Goal: Transaction & Acquisition: Download file/media

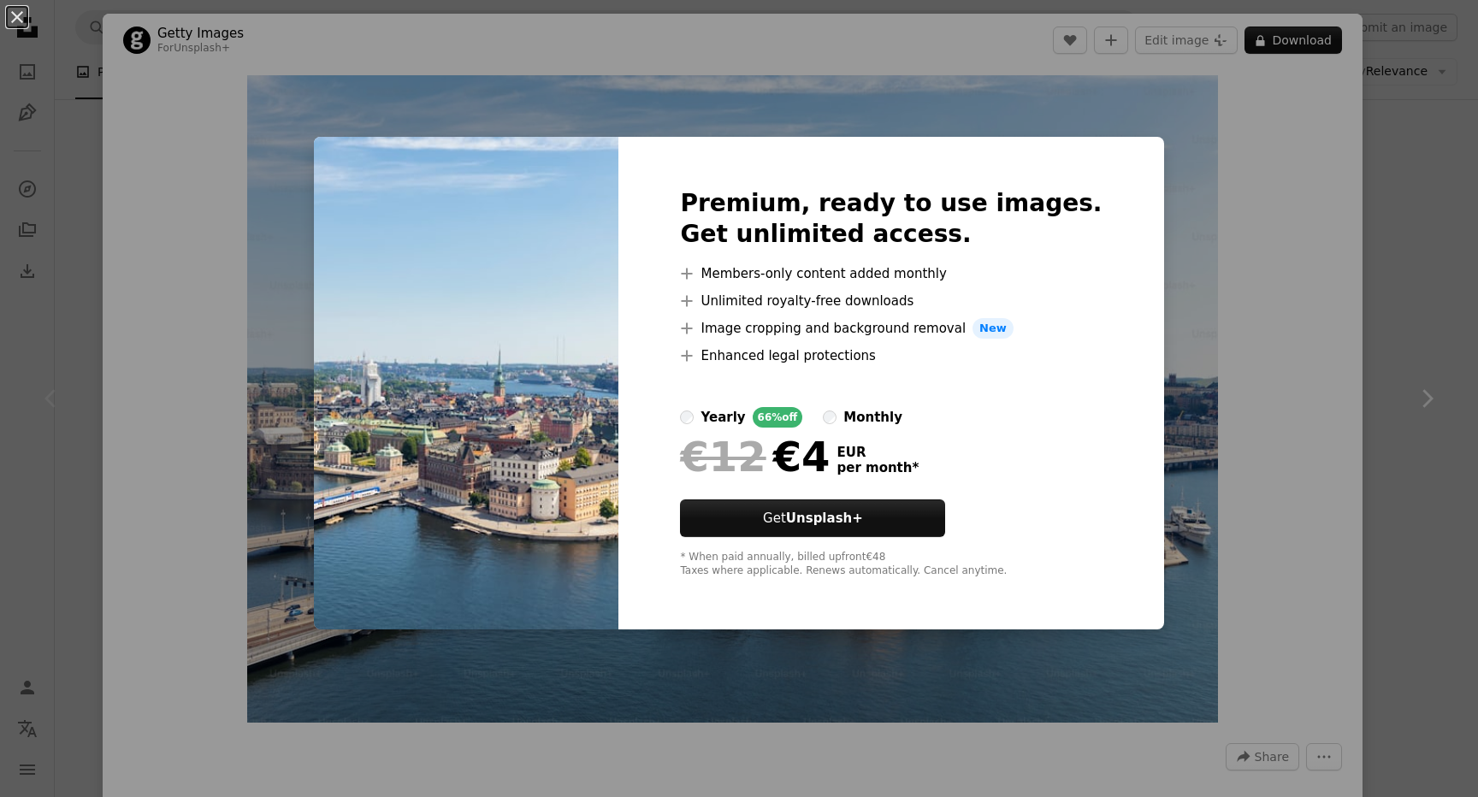
click at [1362, 306] on div "An X shape Premium, ready to use images. Get unlimited access. A plus sign Memb…" at bounding box center [739, 398] width 1478 height 797
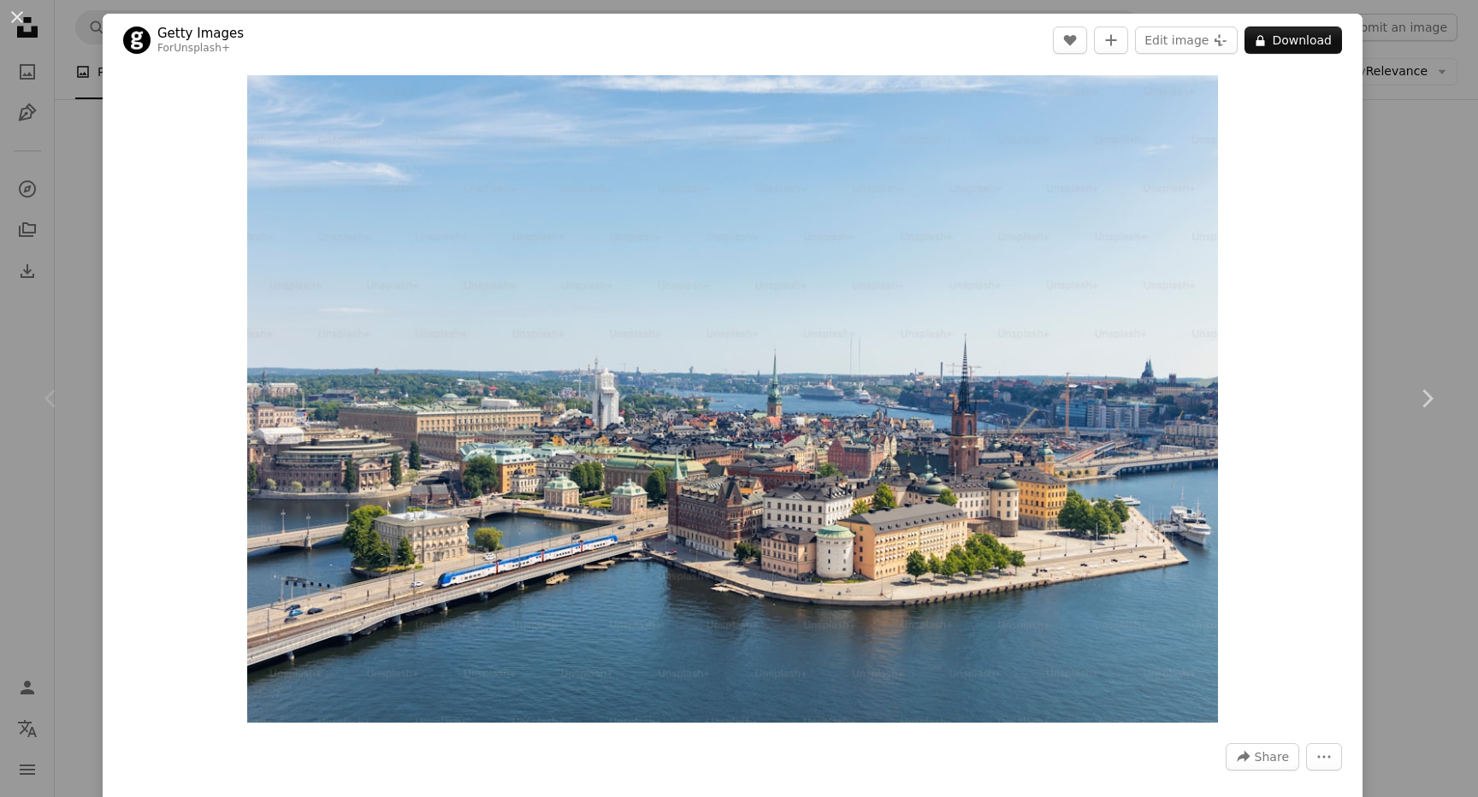
click at [1418, 193] on div "An X shape Chevron left Chevron right Getty Images For Unsplash+ A heart A plus…" at bounding box center [739, 398] width 1478 height 797
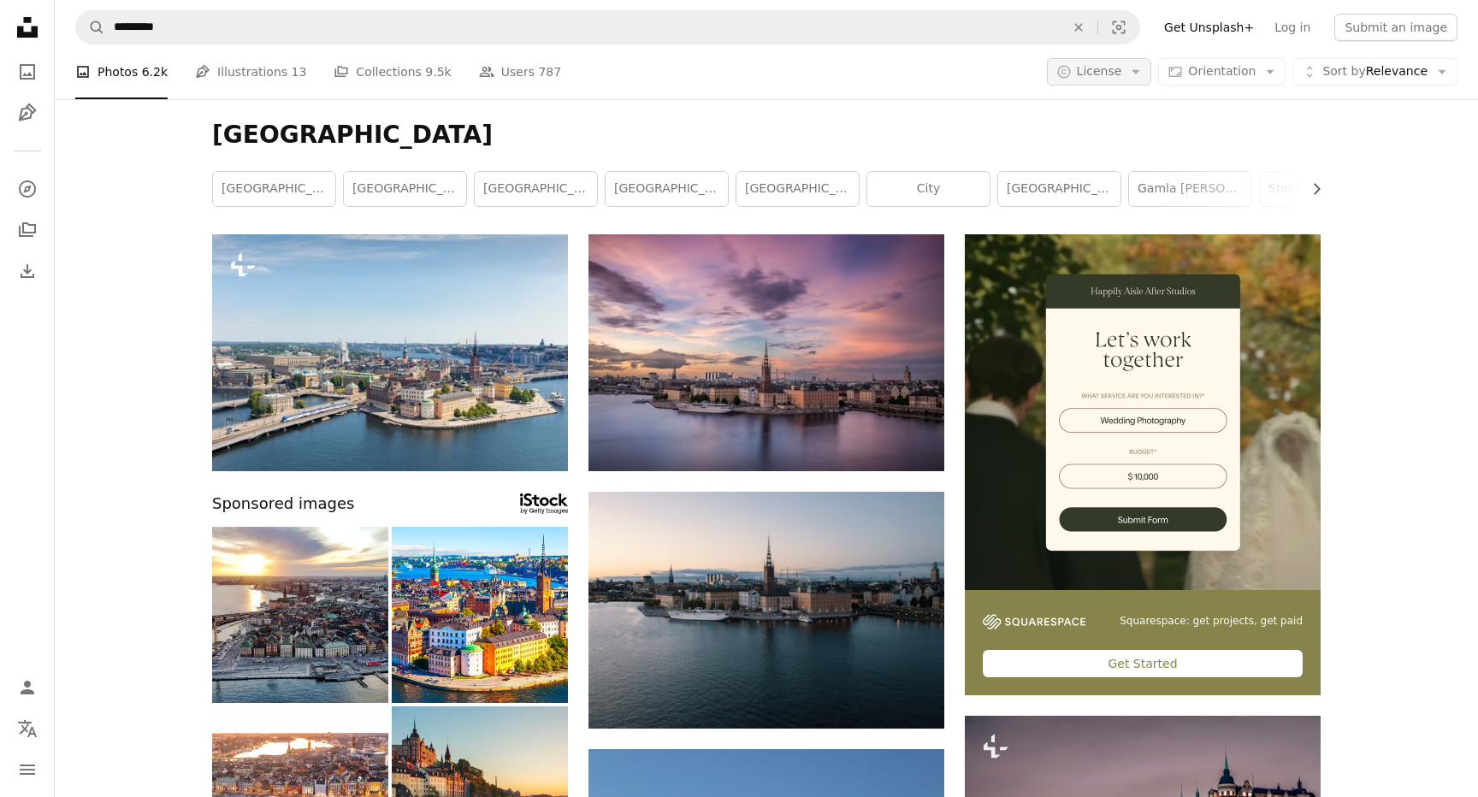
click at [1143, 74] on icon "Arrow down" at bounding box center [1135, 71] width 15 height 15
click at [1137, 193] on link "Free" at bounding box center [1133, 208] width 140 height 31
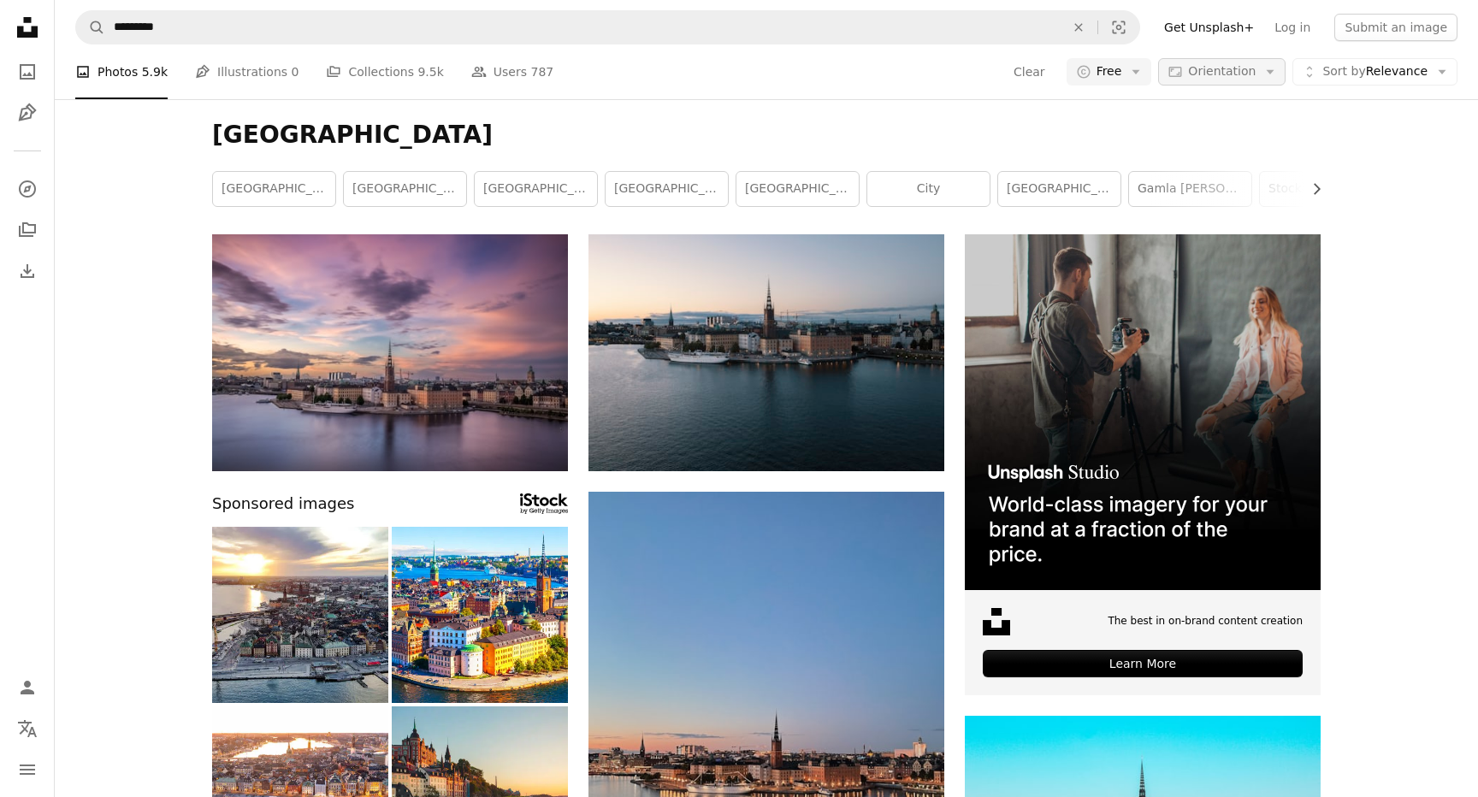
click at [1210, 68] on span "Orientation" at bounding box center [1222, 71] width 68 height 14
click at [1221, 166] on link "Landscape" at bounding box center [1242, 177] width 140 height 31
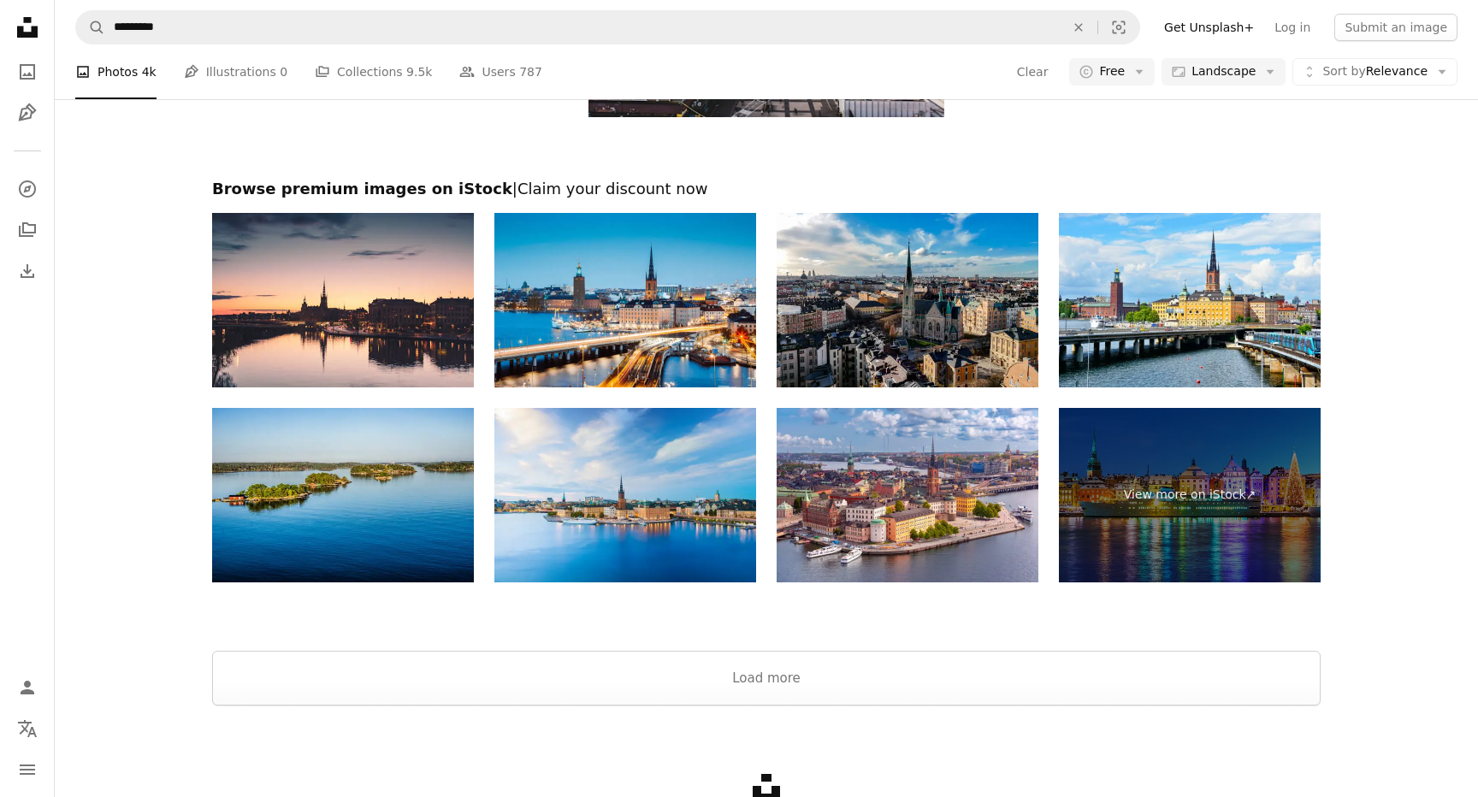
scroll to position [2157, 0]
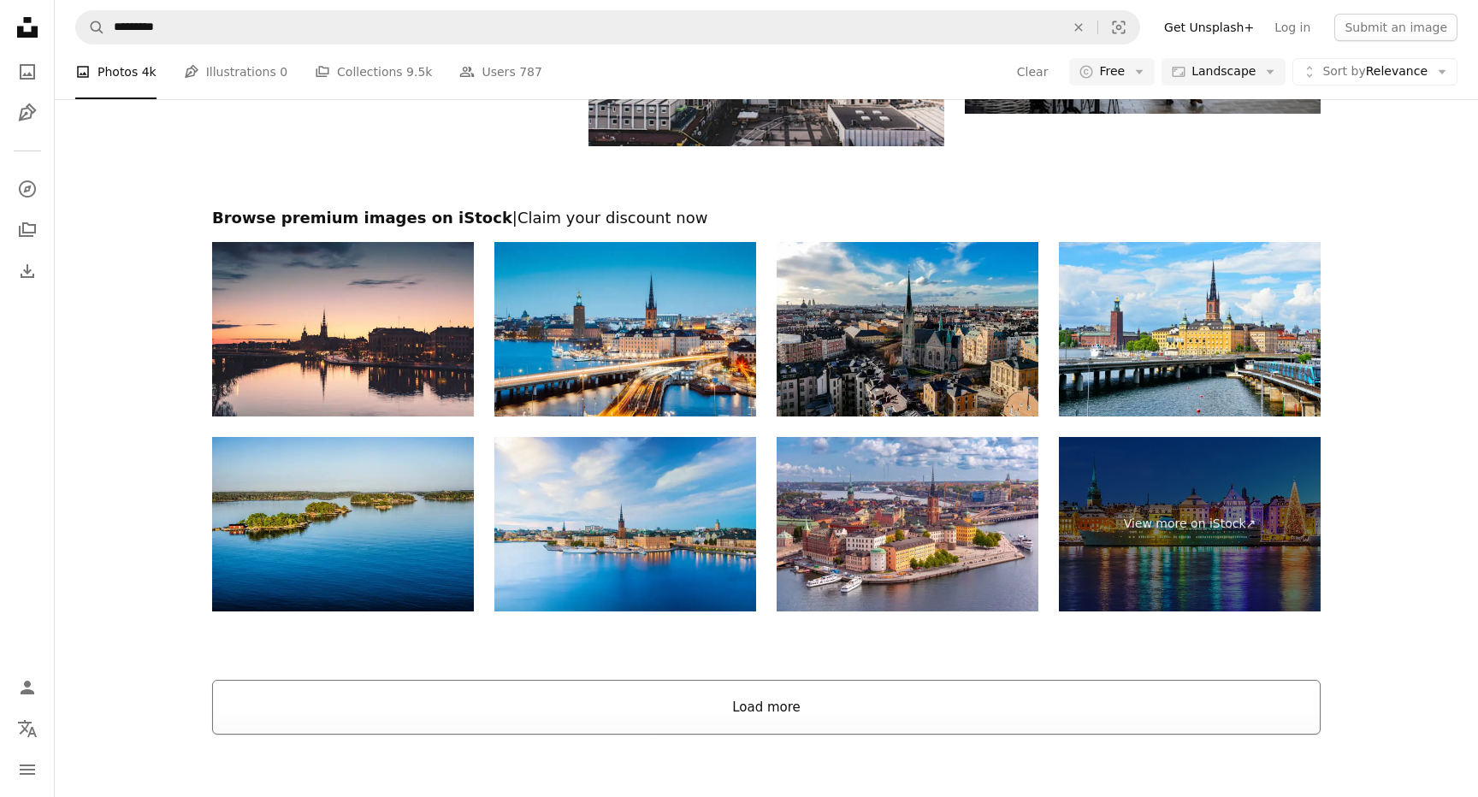
click at [774, 735] on button "Load more" at bounding box center [766, 707] width 1108 height 55
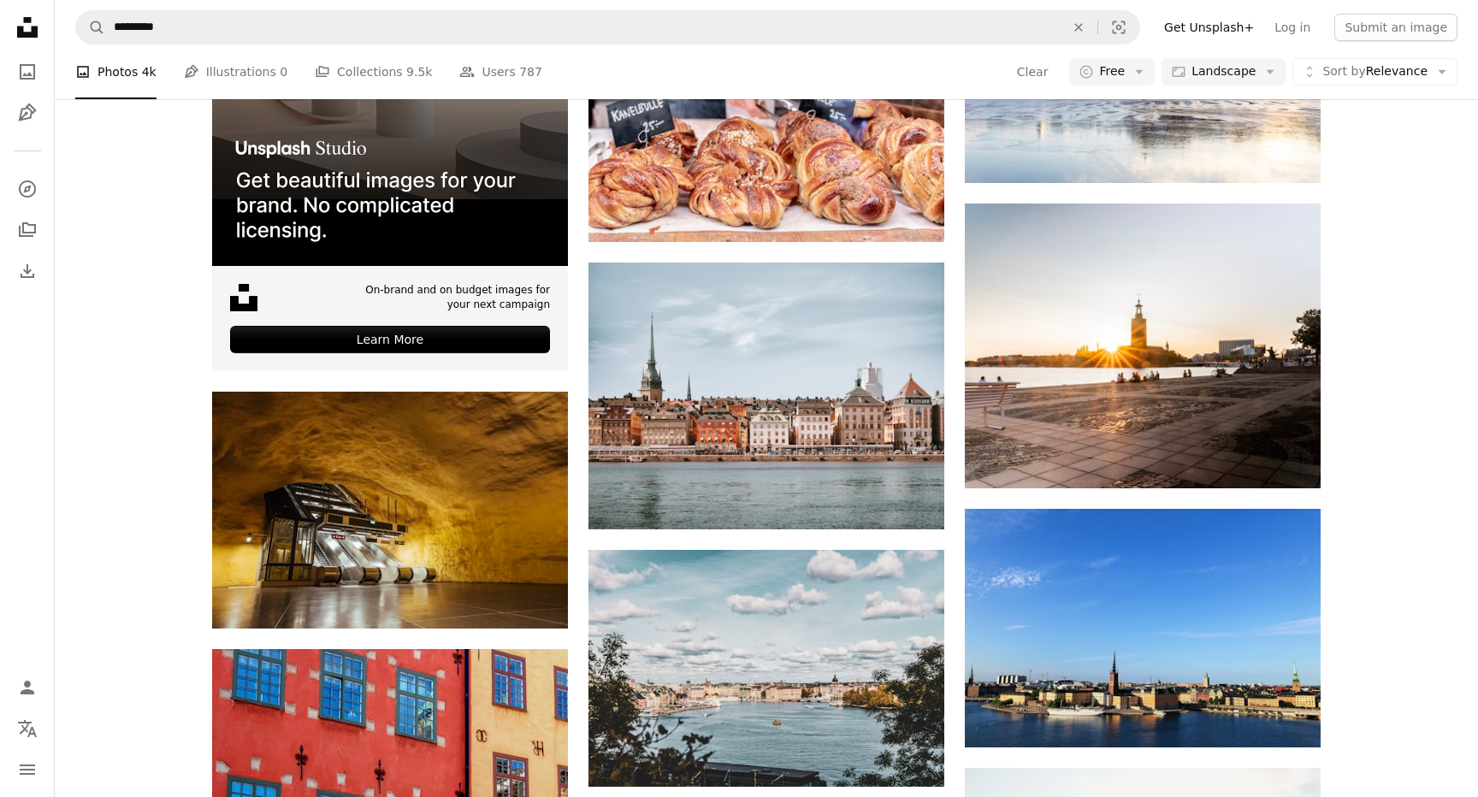
scroll to position [2596, 0]
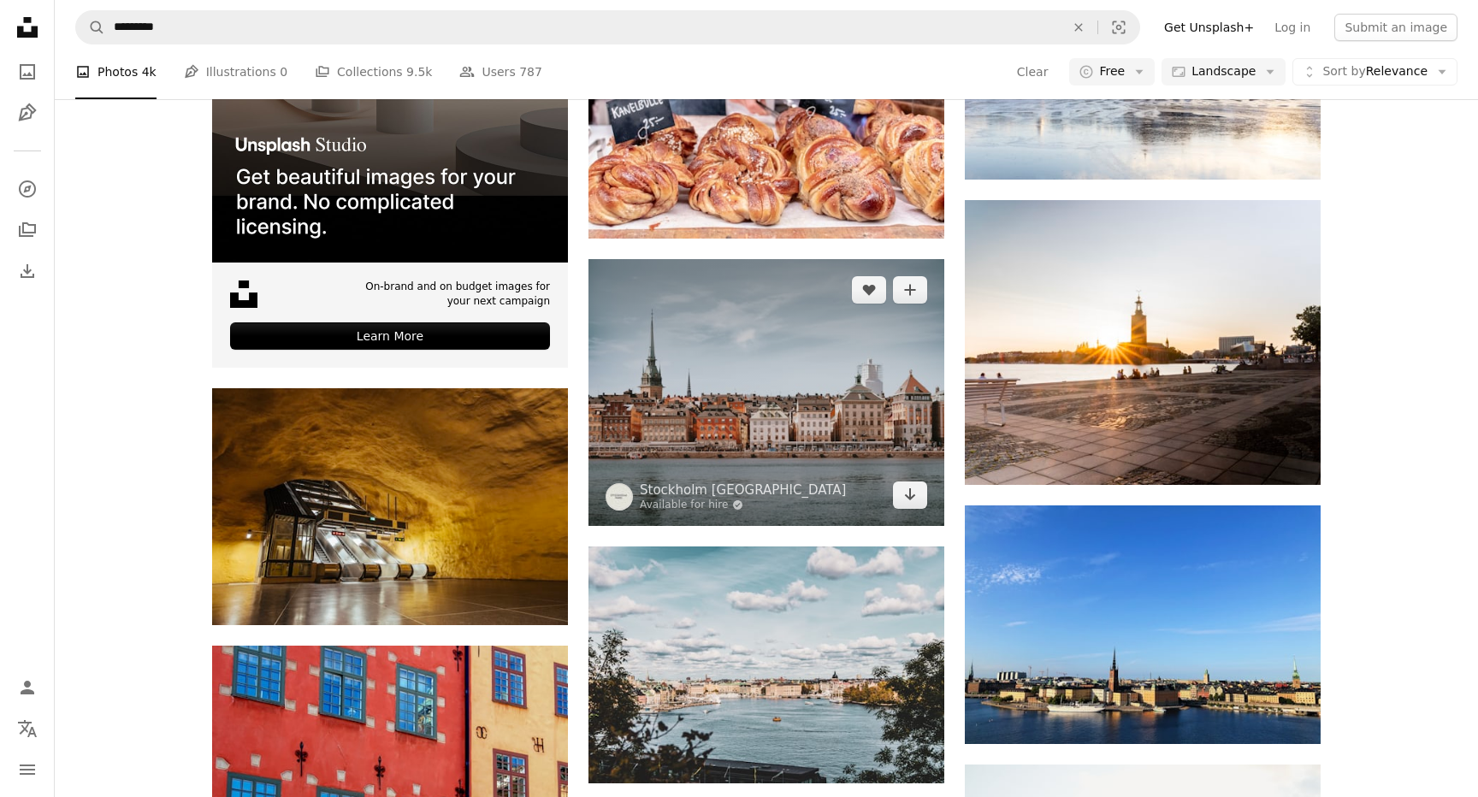
click at [773, 396] on img at bounding box center [766, 392] width 356 height 267
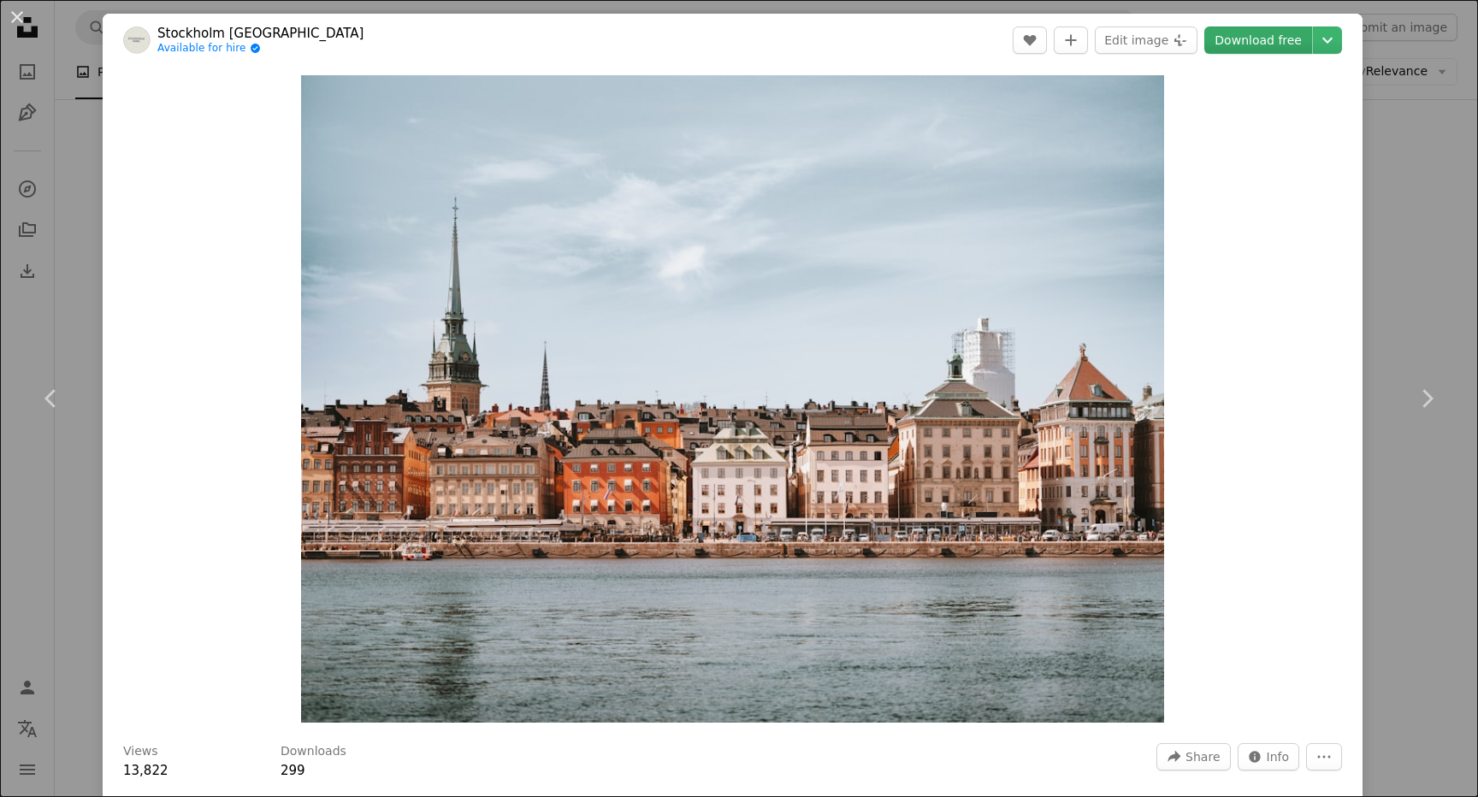
click at [1272, 43] on link "Download free" at bounding box center [1258, 40] width 108 height 27
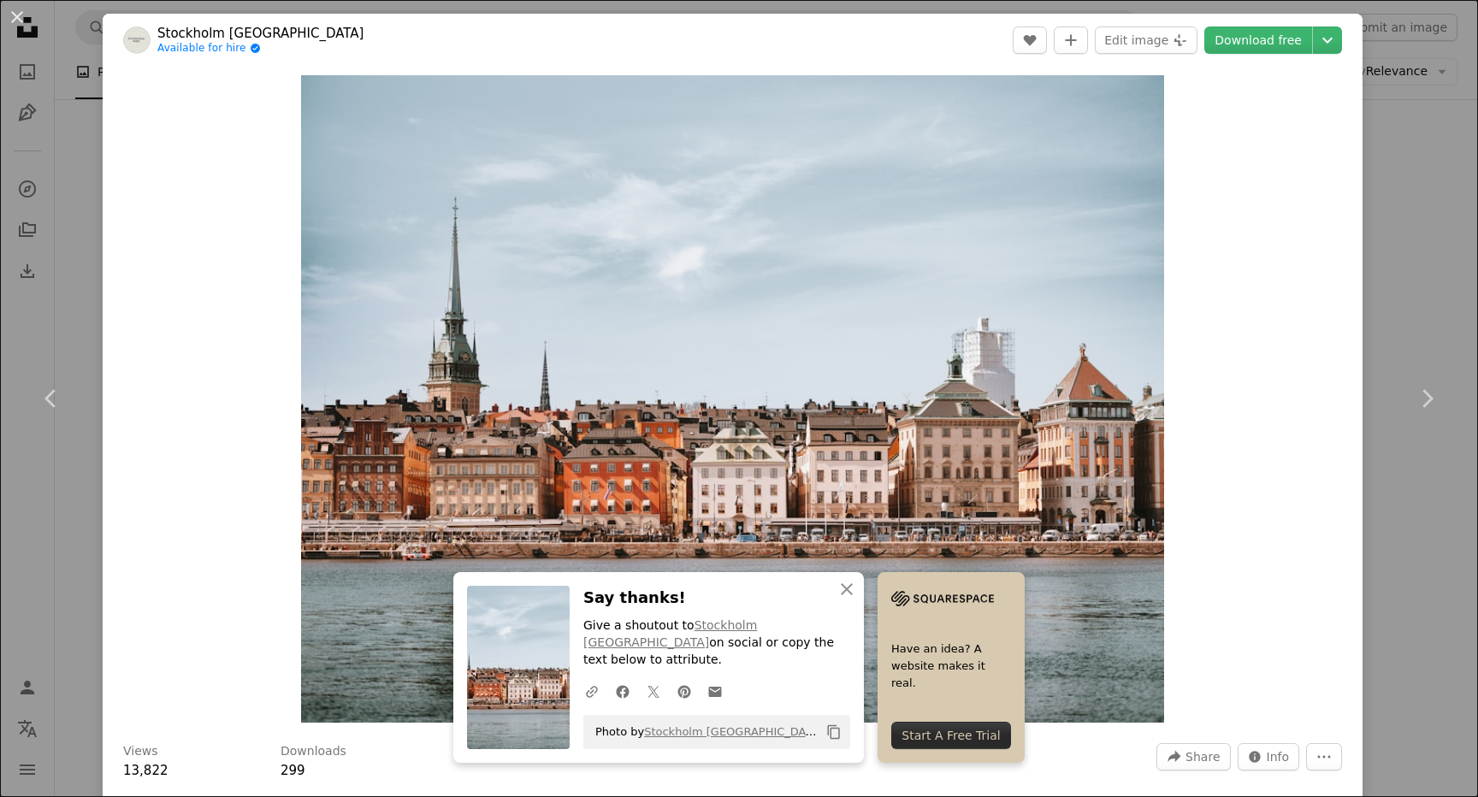
drag, startPoint x: 659, startPoint y: 250, endPoint x: 773, endPoint y: 44, distance: 235.4
click at [902, 360] on img "Zoom in on this image" at bounding box center [732, 398] width 863 height 647
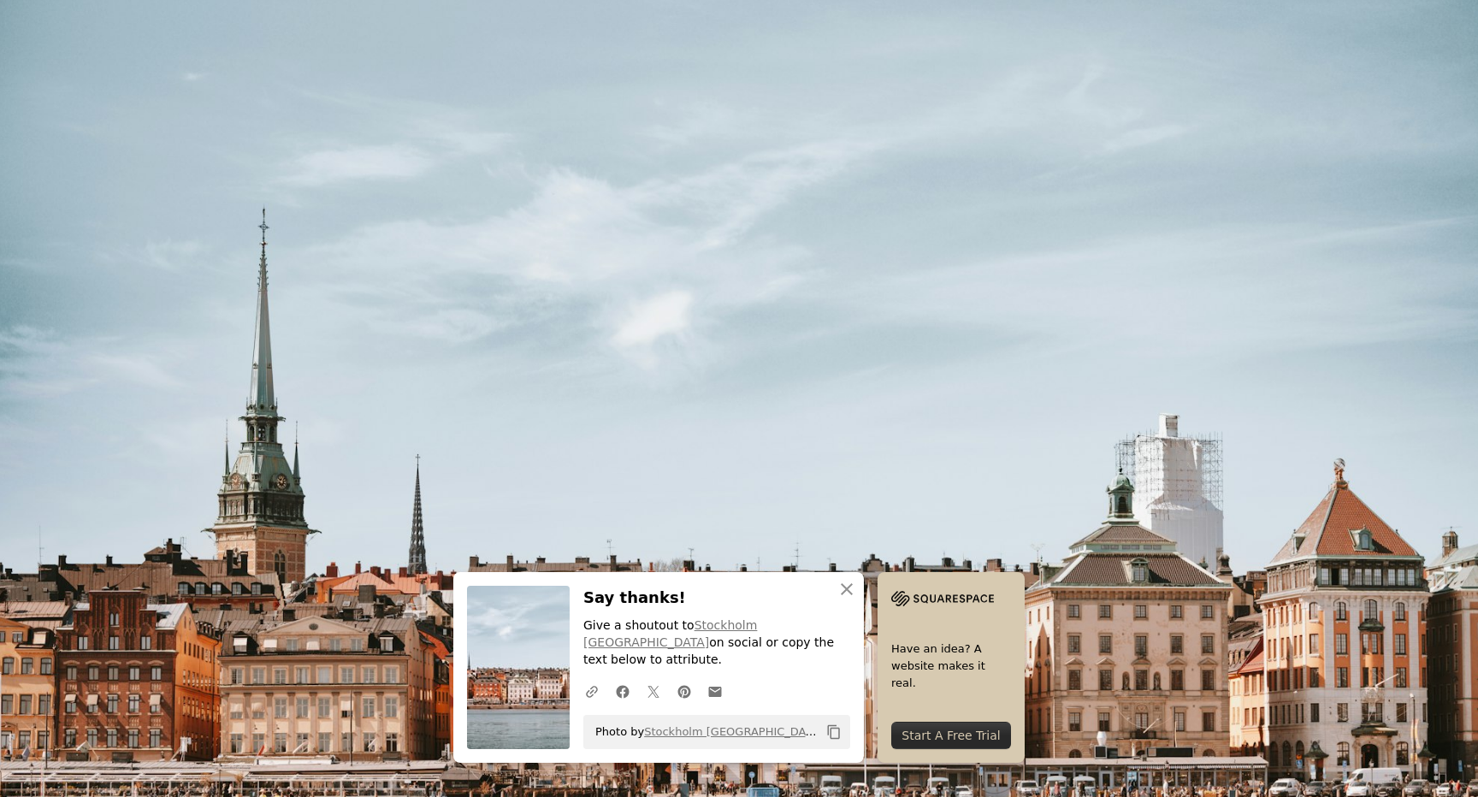
scroll to position [156, 0]
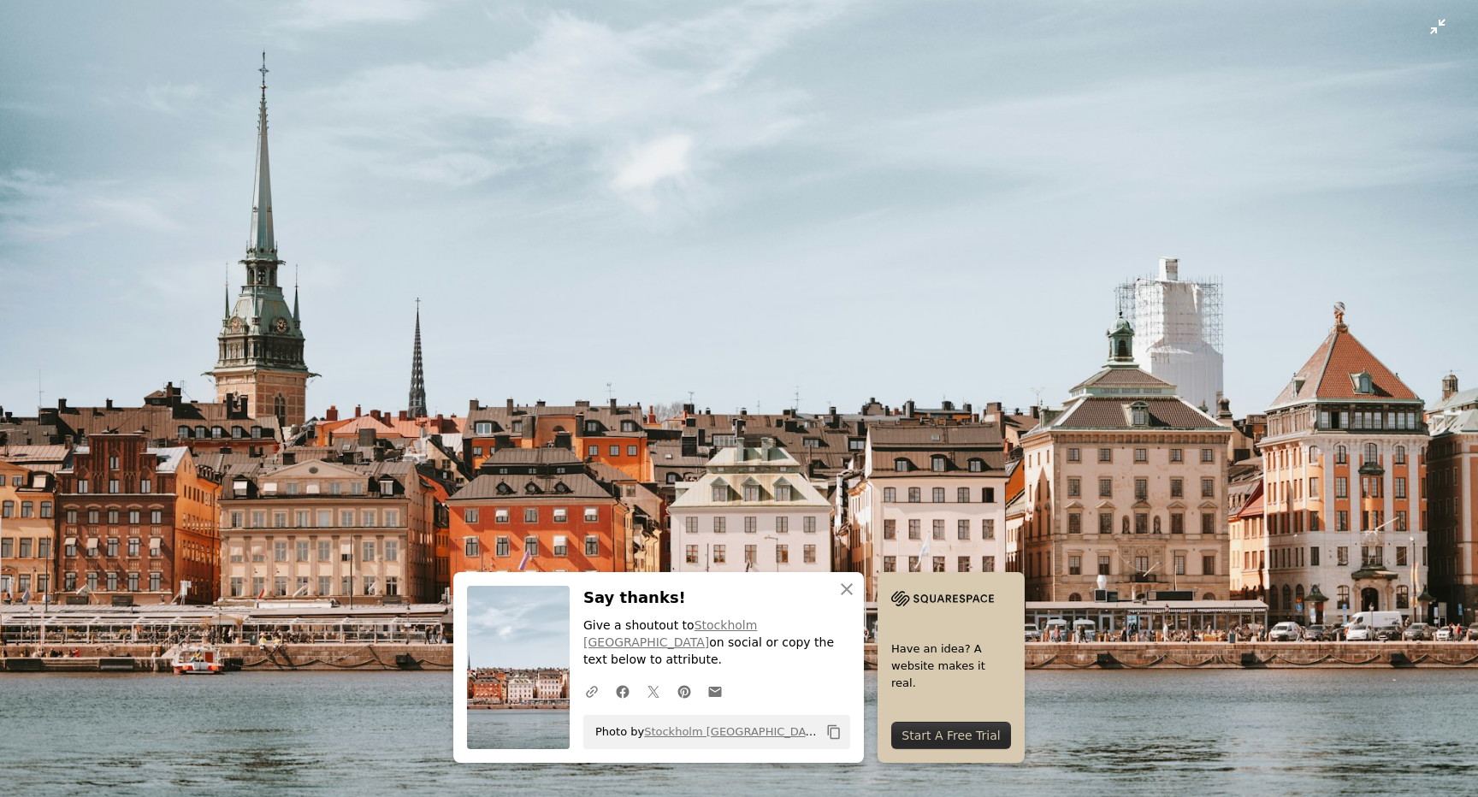
click at [906, 305] on img "Zoom out on this image" at bounding box center [738, 398] width 1479 height 1110
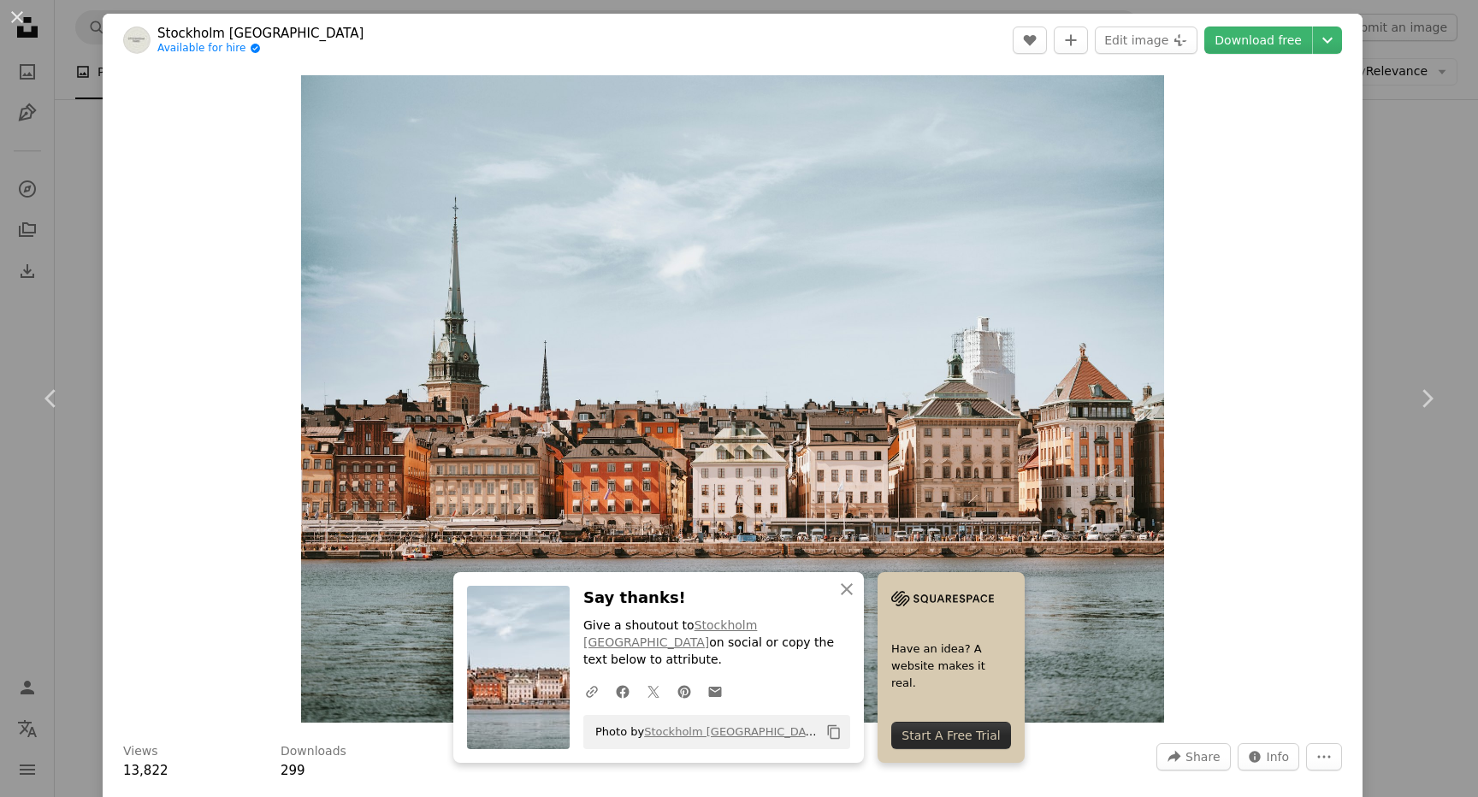
drag, startPoint x: 874, startPoint y: 303, endPoint x: 1001, endPoint y: 1, distance: 327.3
